Goal: Task Accomplishment & Management: Use online tool/utility

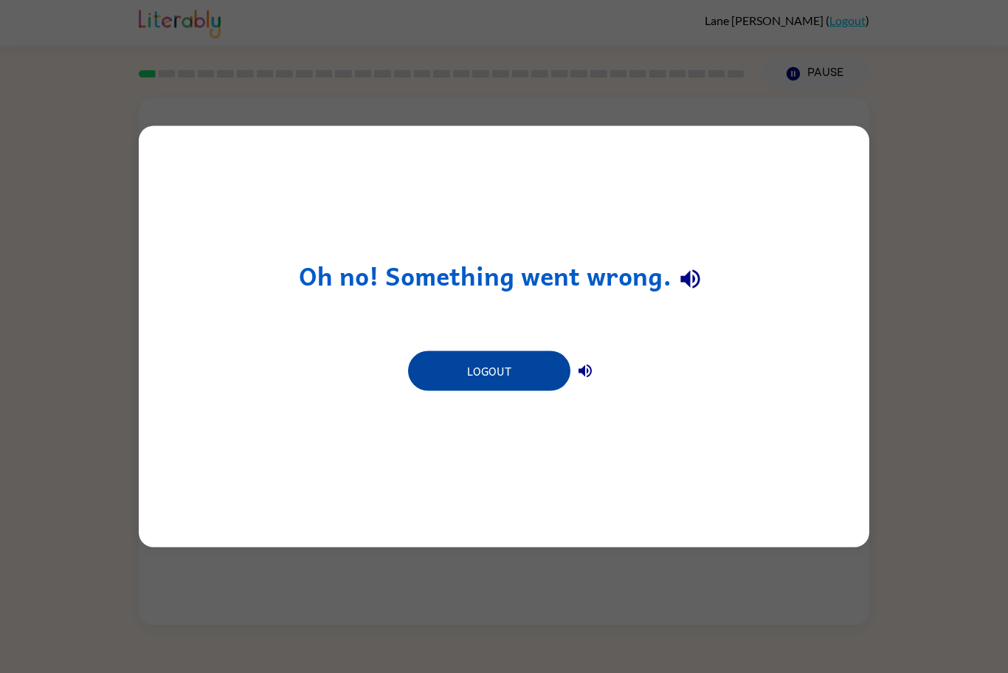
click at [498, 372] on button "Logout" at bounding box center [489, 371] width 162 height 40
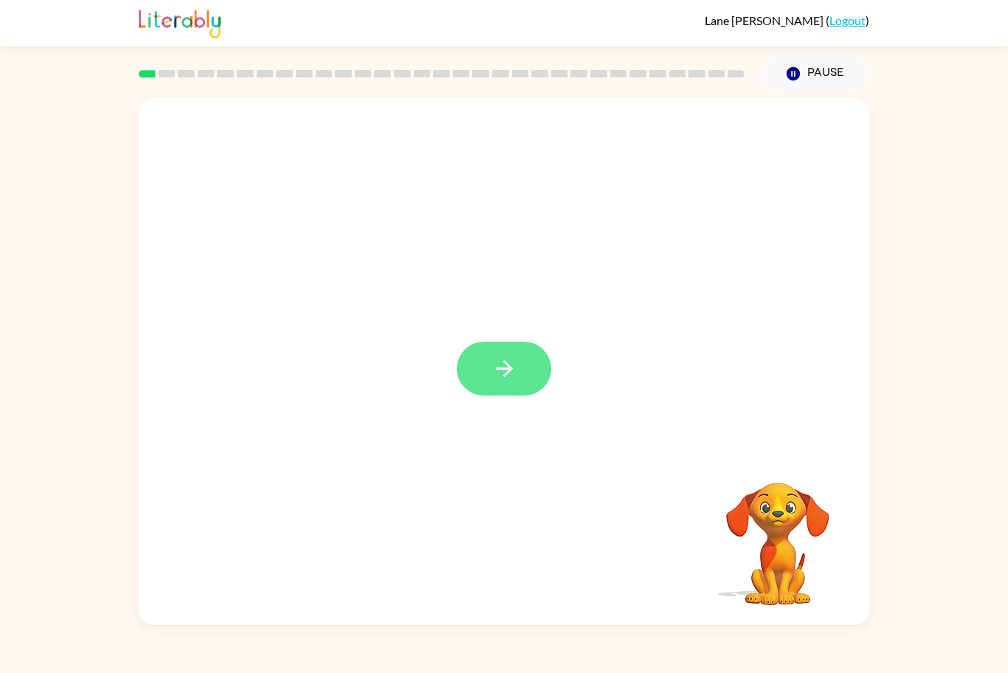
click at [498, 390] on button "button" at bounding box center [504, 369] width 94 height 54
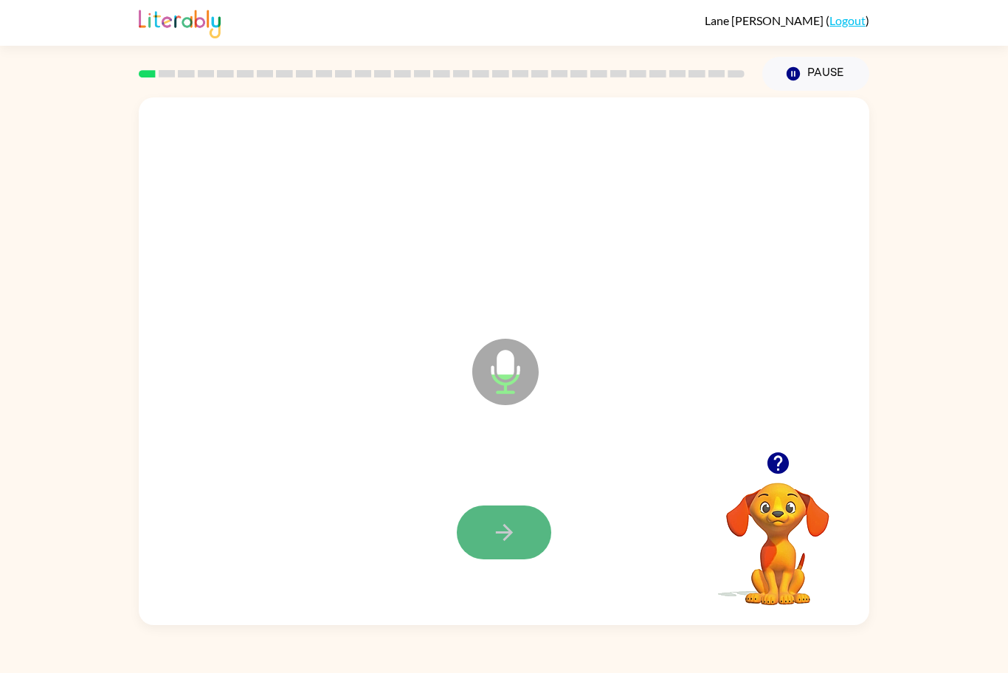
click at [498, 554] on button "button" at bounding box center [504, 533] width 94 height 54
click at [514, 511] on button "button" at bounding box center [504, 533] width 94 height 54
click at [506, 530] on icon "button" at bounding box center [505, 533] width 26 height 26
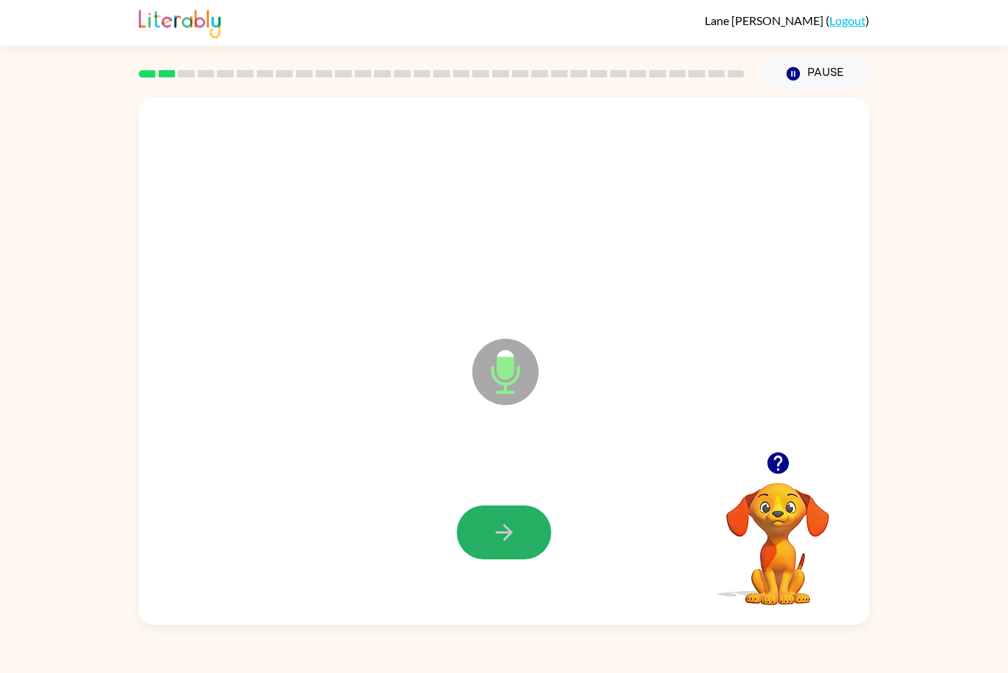
click at [506, 530] on icon "button" at bounding box center [505, 533] width 26 height 26
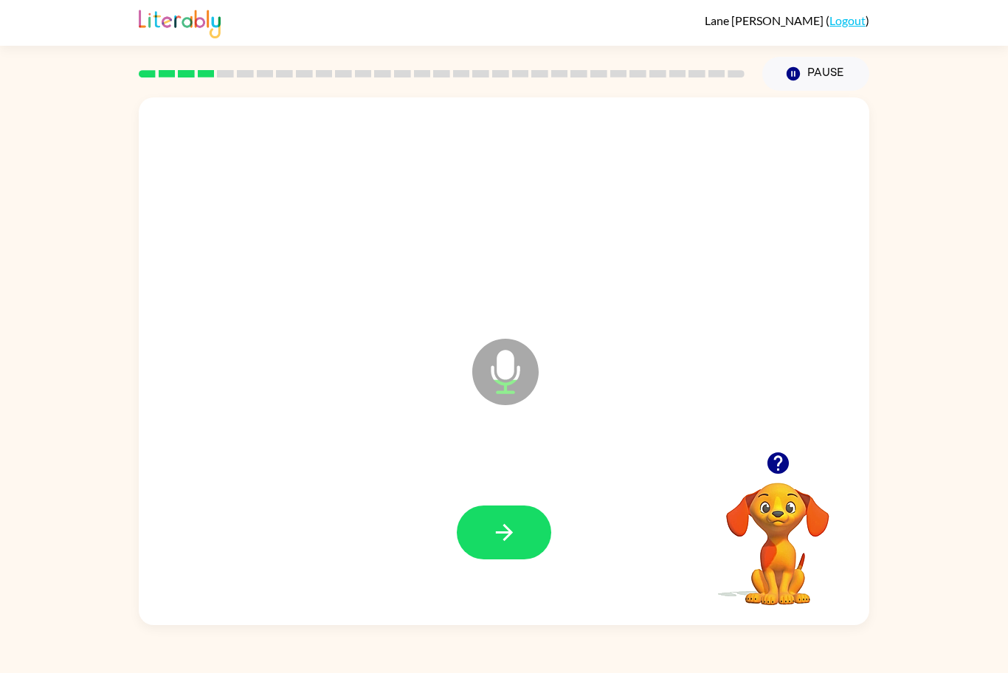
click at [506, 530] on icon "button" at bounding box center [505, 533] width 26 height 26
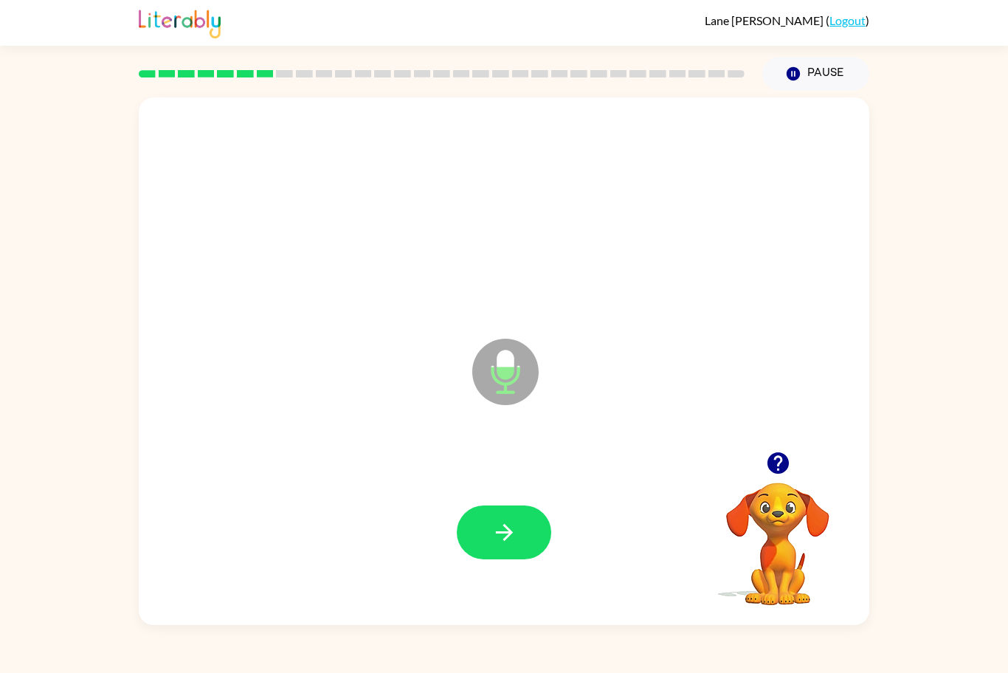
click at [506, 530] on icon "button" at bounding box center [505, 533] width 26 height 26
click at [506, 531] on icon "button" at bounding box center [503, 532] width 17 height 17
click at [505, 531] on icon "button" at bounding box center [505, 533] width 26 height 26
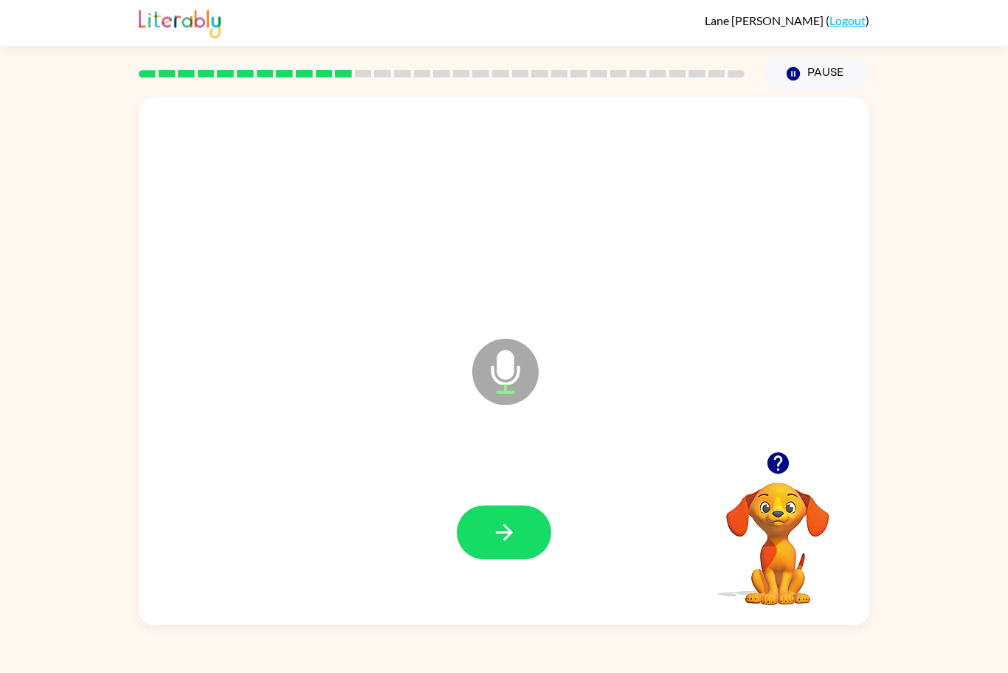
click at [505, 531] on icon "button" at bounding box center [505, 533] width 26 height 26
click at [505, 532] on icon "button" at bounding box center [503, 532] width 17 height 17
click at [505, 530] on icon "button" at bounding box center [505, 533] width 26 height 26
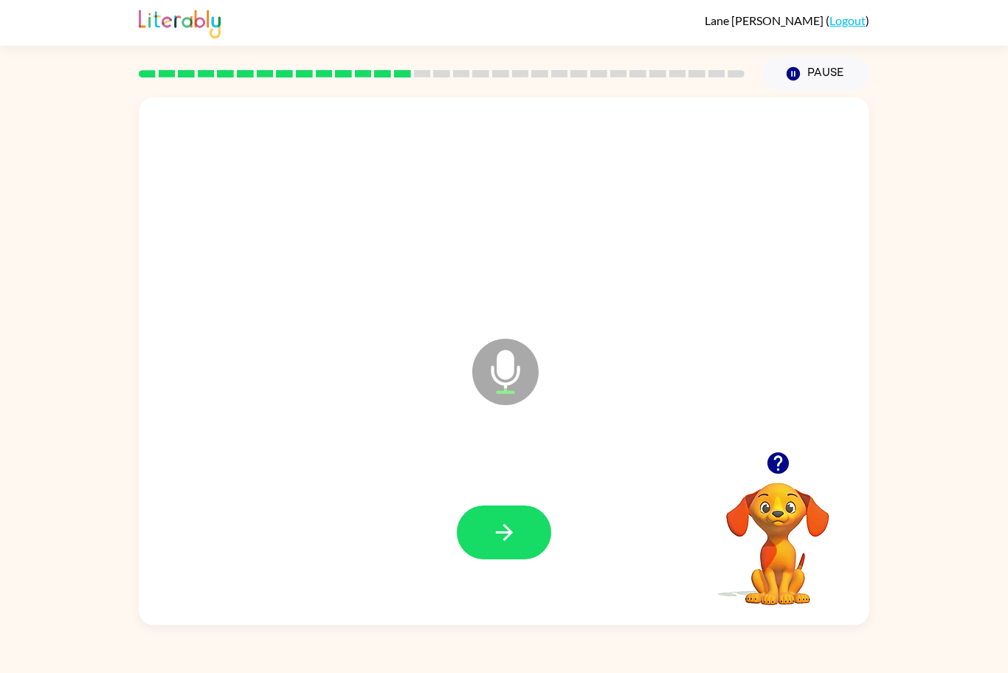
click at [505, 530] on icon "button" at bounding box center [505, 533] width 26 height 26
click at [514, 523] on icon "button" at bounding box center [505, 533] width 26 height 26
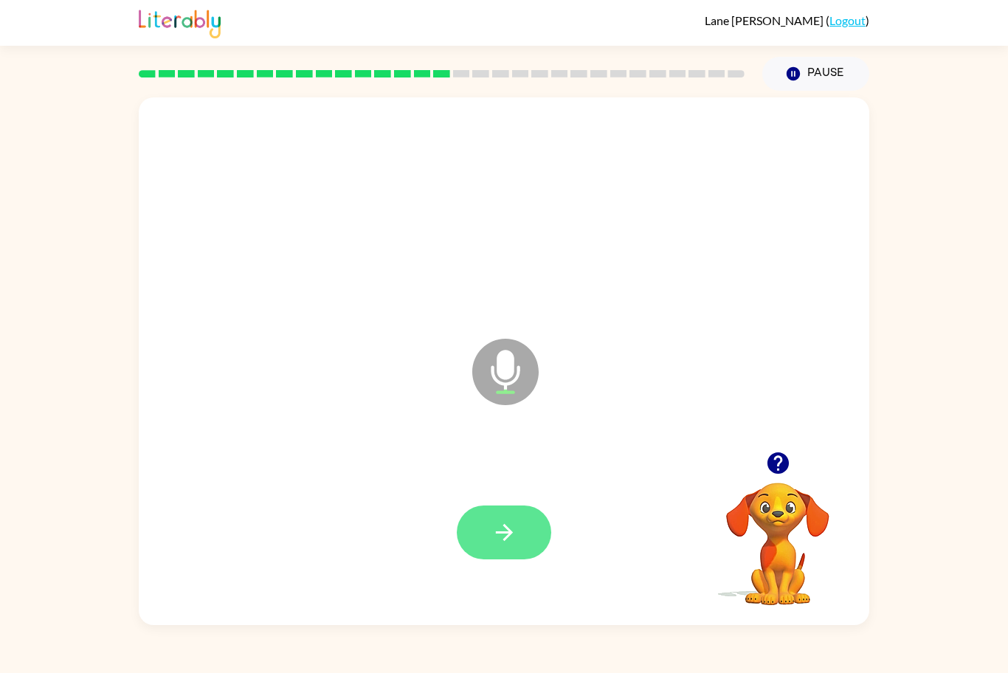
click at [503, 529] on icon "button" at bounding box center [505, 533] width 26 height 26
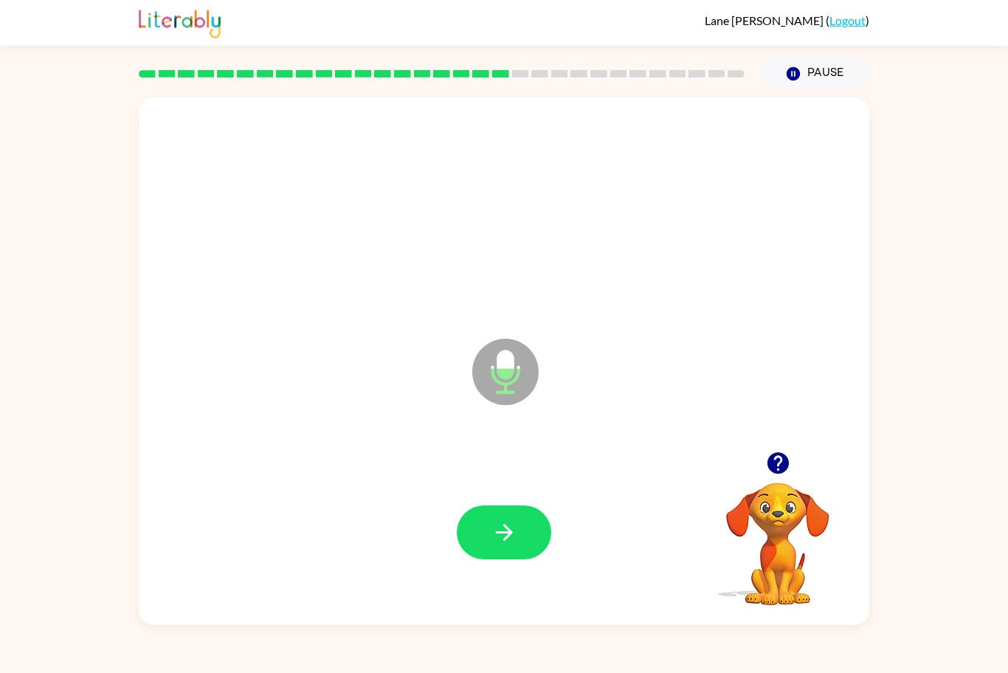
click at [503, 529] on icon "button" at bounding box center [505, 533] width 26 height 26
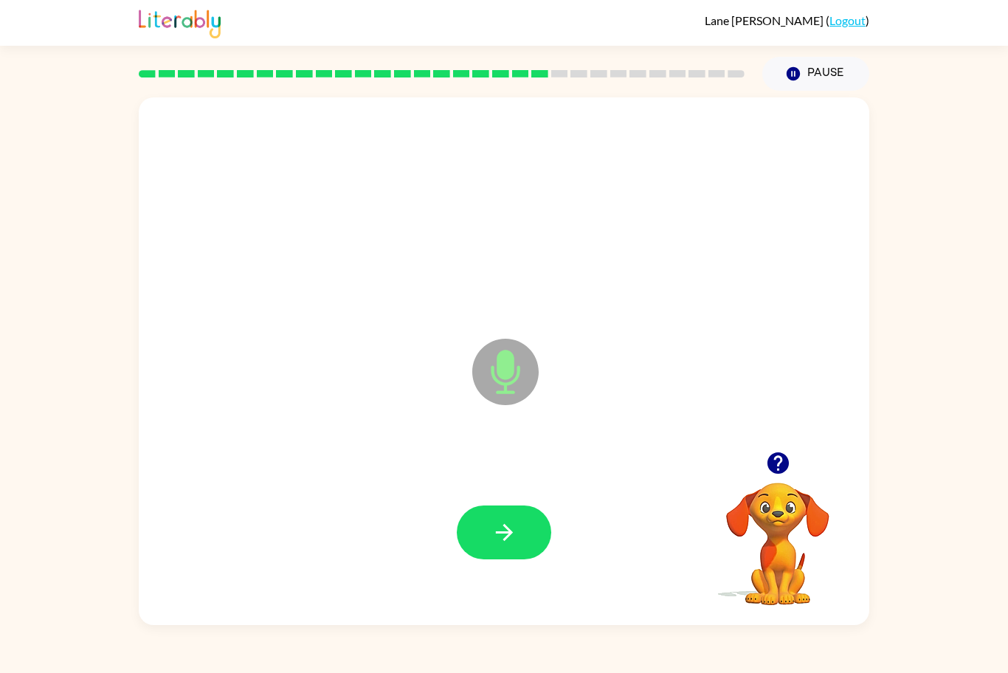
click at [503, 529] on icon "button" at bounding box center [505, 533] width 26 height 26
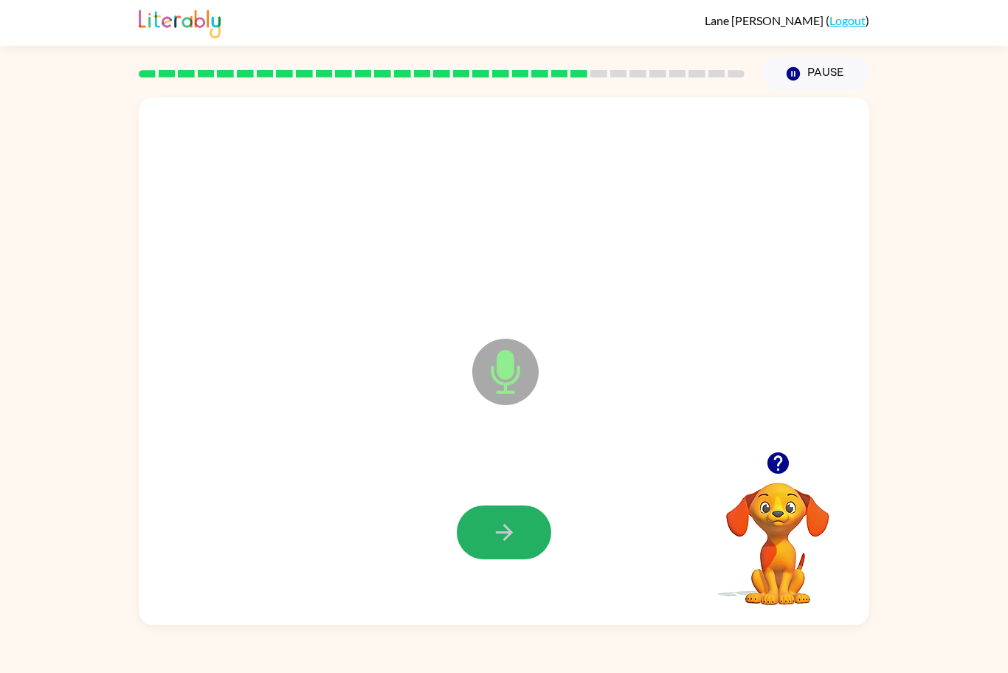
click at [503, 529] on icon "button" at bounding box center [505, 533] width 26 height 26
click at [778, 472] on icon "button" at bounding box center [777, 462] width 21 height 21
click at [497, 537] on icon "button" at bounding box center [505, 533] width 26 height 26
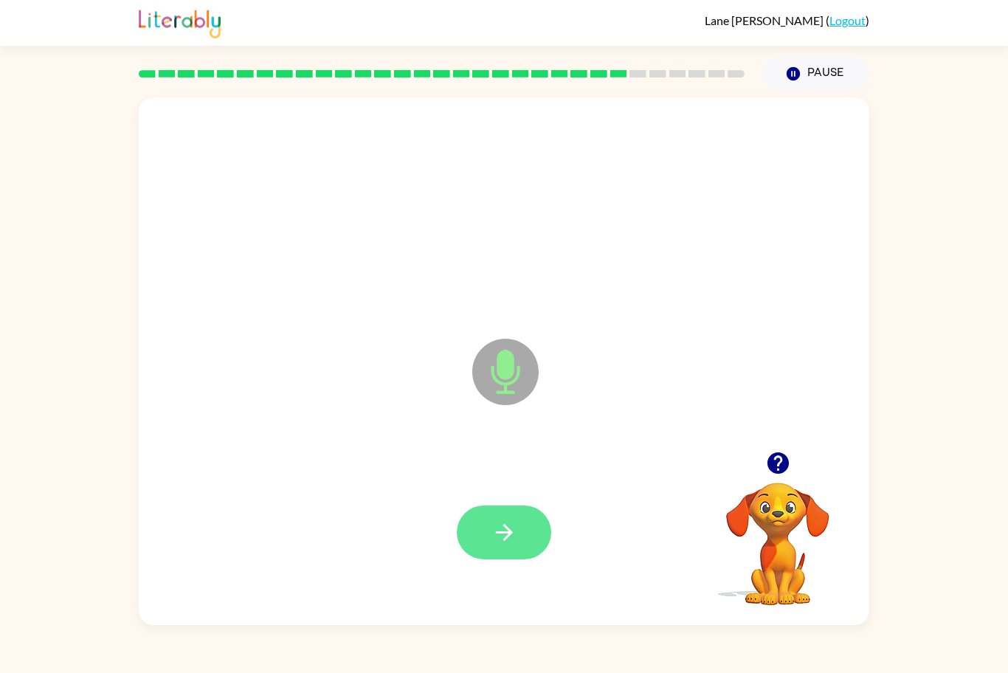
click at [524, 531] on button "button" at bounding box center [504, 533] width 94 height 54
click at [512, 530] on icon "button" at bounding box center [505, 533] width 26 height 26
click at [512, 529] on icon "button" at bounding box center [505, 533] width 26 height 26
click at [509, 525] on icon "button" at bounding box center [505, 533] width 26 height 26
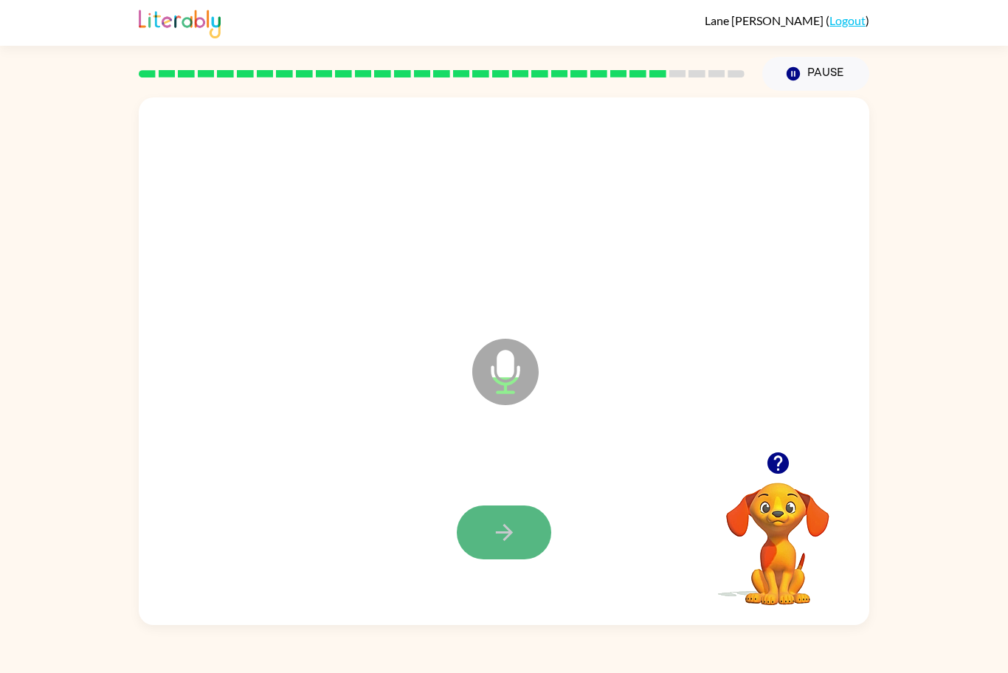
click at [510, 526] on icon "button" at bounding box center [505, 533] width 26 height 26
click at [779, 465] on icon "button" at bounding box center [778, 463] width 26 height 26
click at [479, 533] on button "button" at bounding box center [504, 533] width 94 height 54
click at [509, 536] on icon "button" at bounding box center [503, 532] width 17 height 17
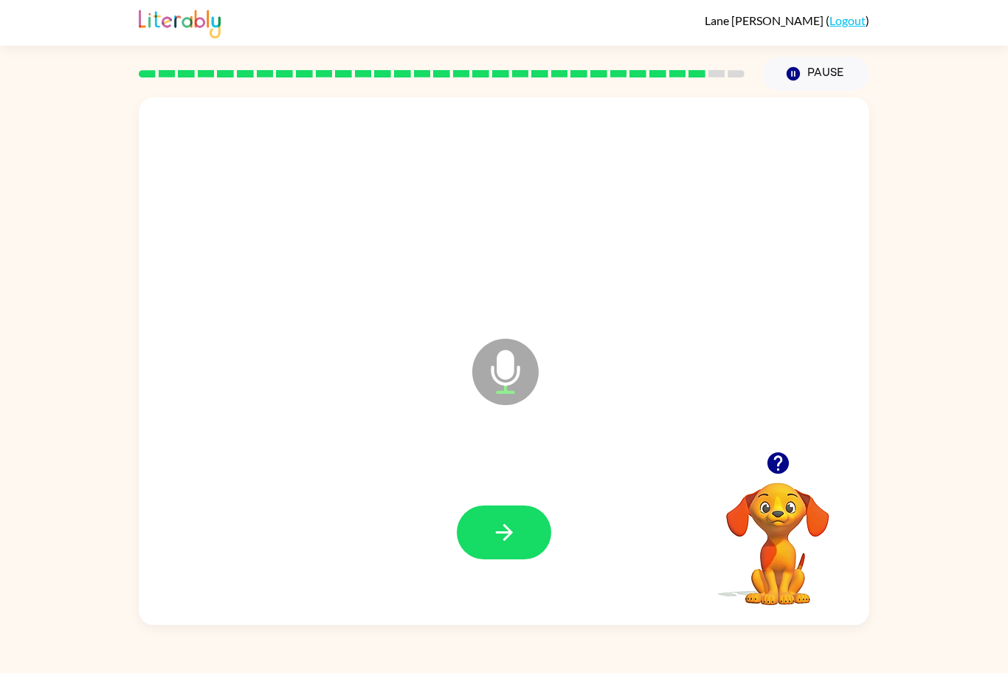
click at [509, 536] on icon "button" at bounding box center [503, 532] width 17 height 17
click at [522, 513] on button "button" at bounding box center [504, 533] width 94 height 54
click at [477, 531] on button "button" at bounding box center [504, 533] width 94 height 54
